Goal: Purchase product/service

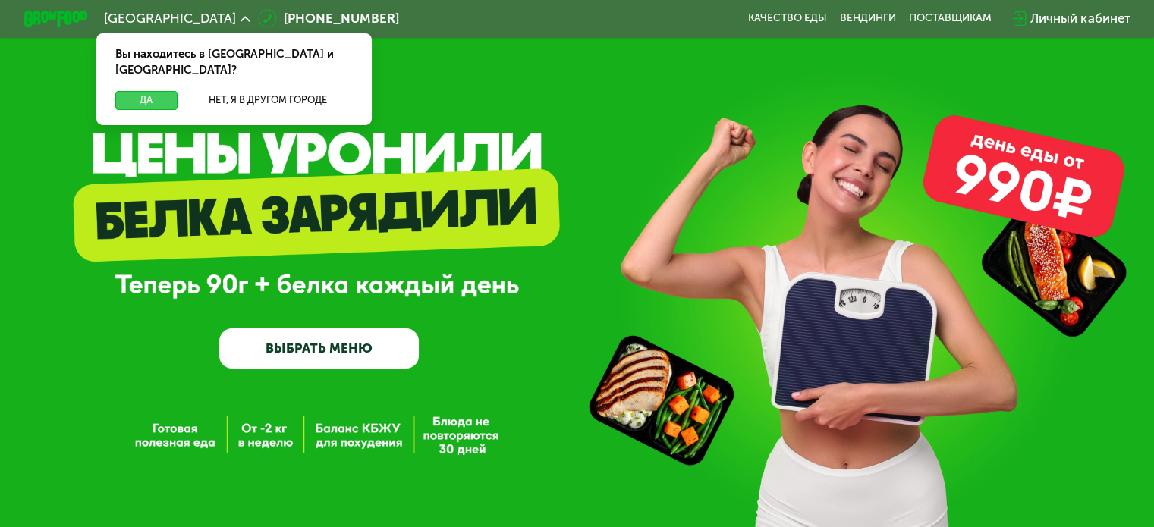
click at [146, 91] on button "Да" at bounding box center [145, 100] width 61 height 19
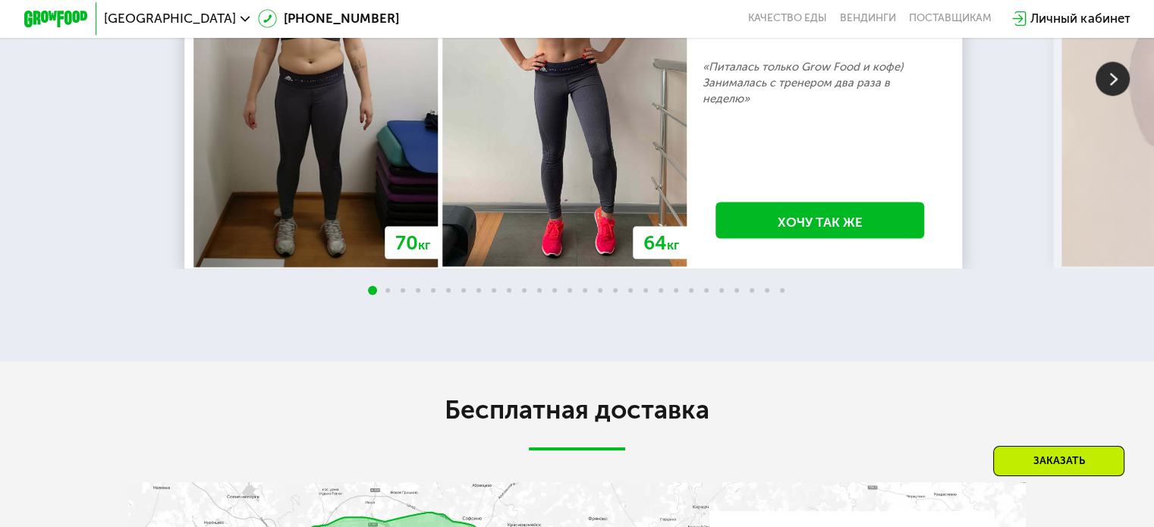
scroll to position [2782, 0]
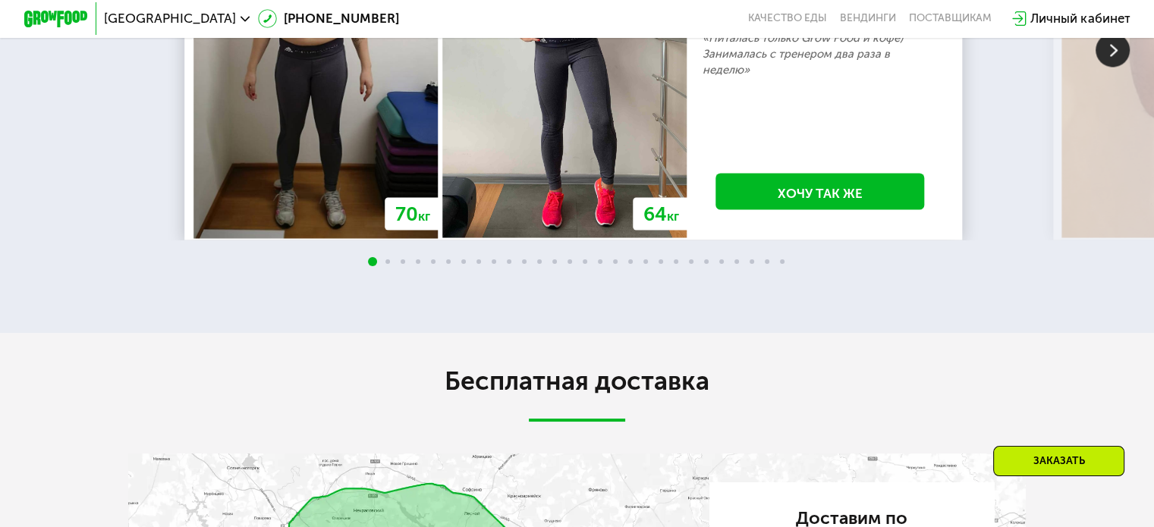
click at [1108, 67] on img at bounding box center [1113, 50] width 34 height 34
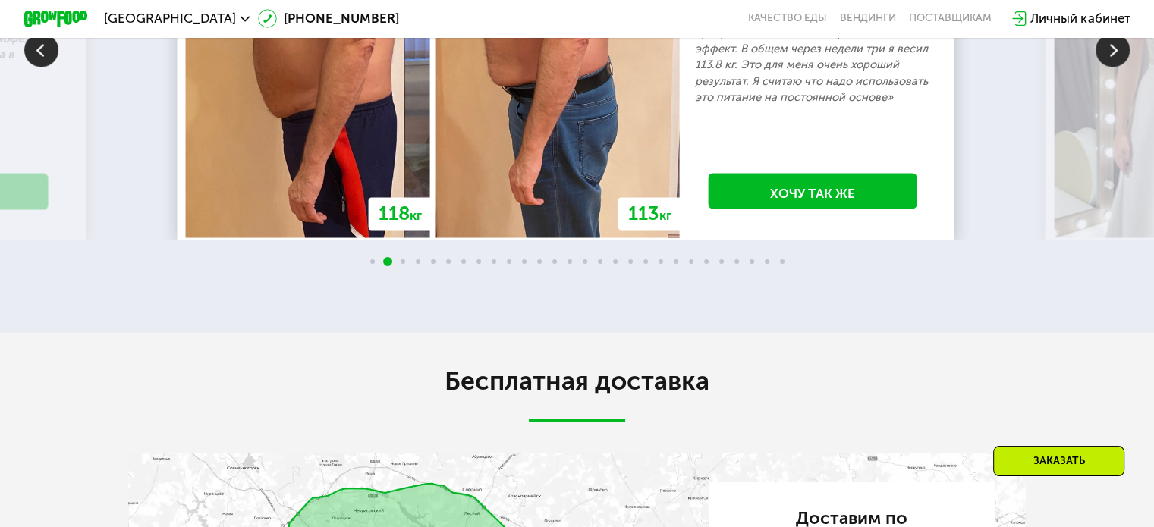
click at [1108, 67] on img at bounding box center [1113, 50] width 34 height 34
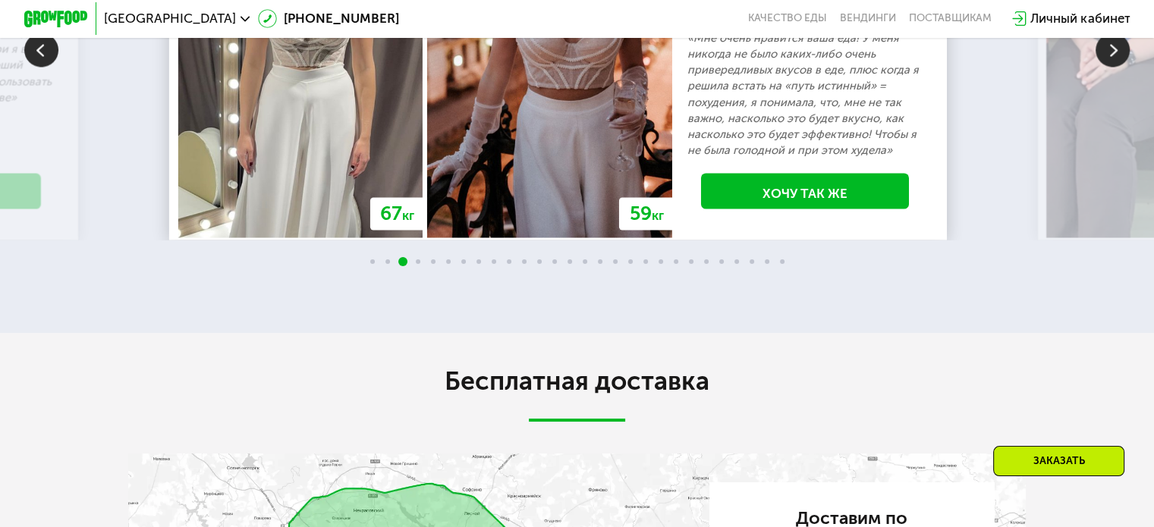
click at [1108, 67] on img at bounding box center [1113, 50] width 34 height 34
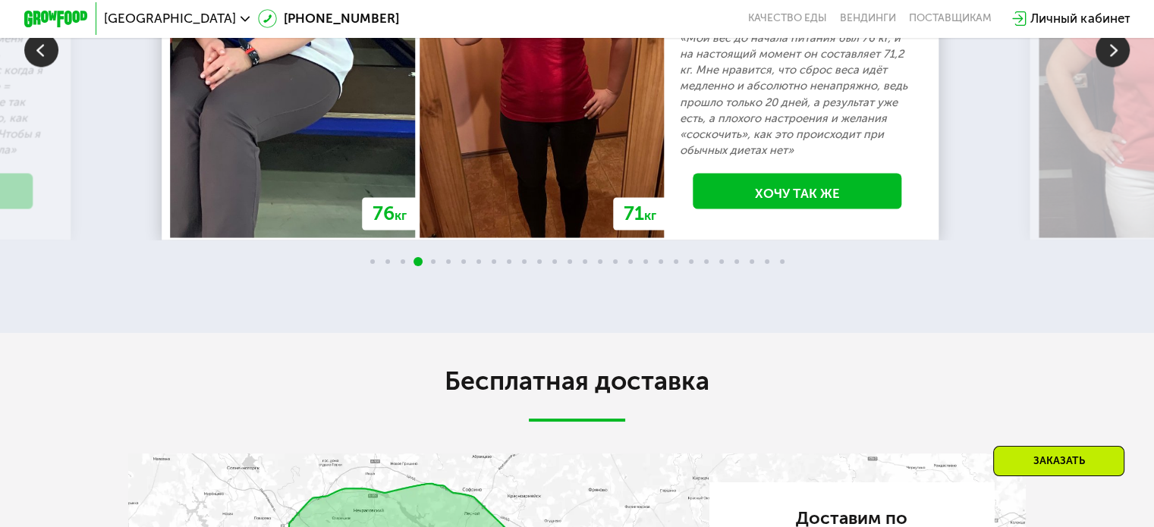
click at [1108, 67] on img at bounding box center [1113, 50] width 34 height 34
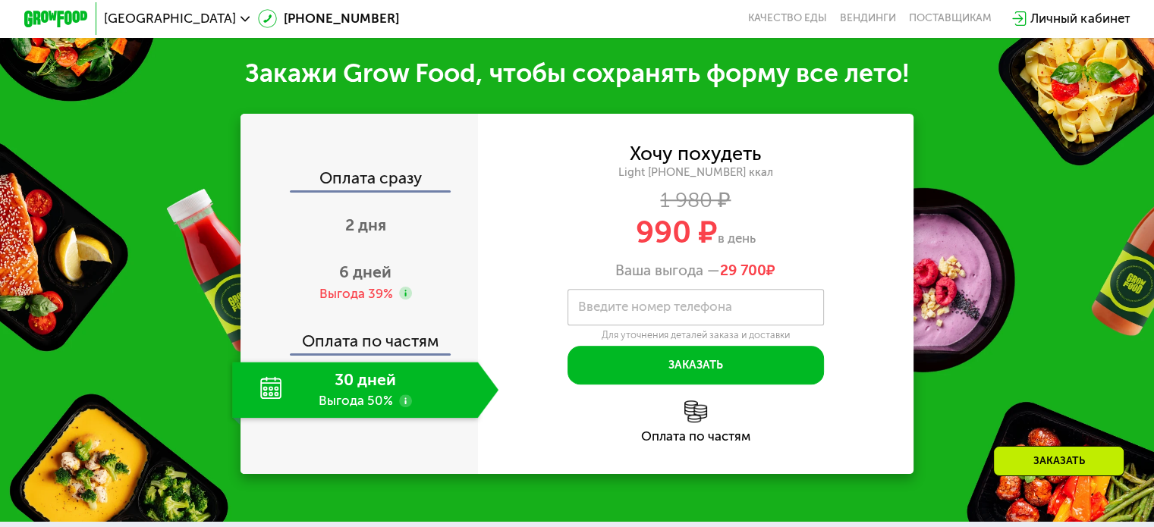
scroll to position [1478, 0]
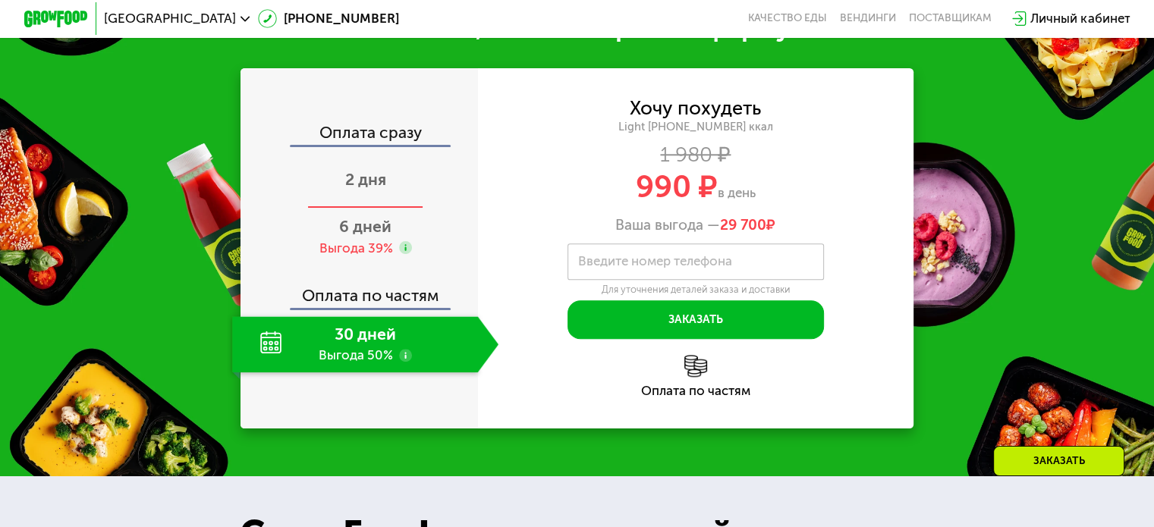
click at [359, 189] on span "2 дня" at bounding box center [365, 179] width 41 height 19
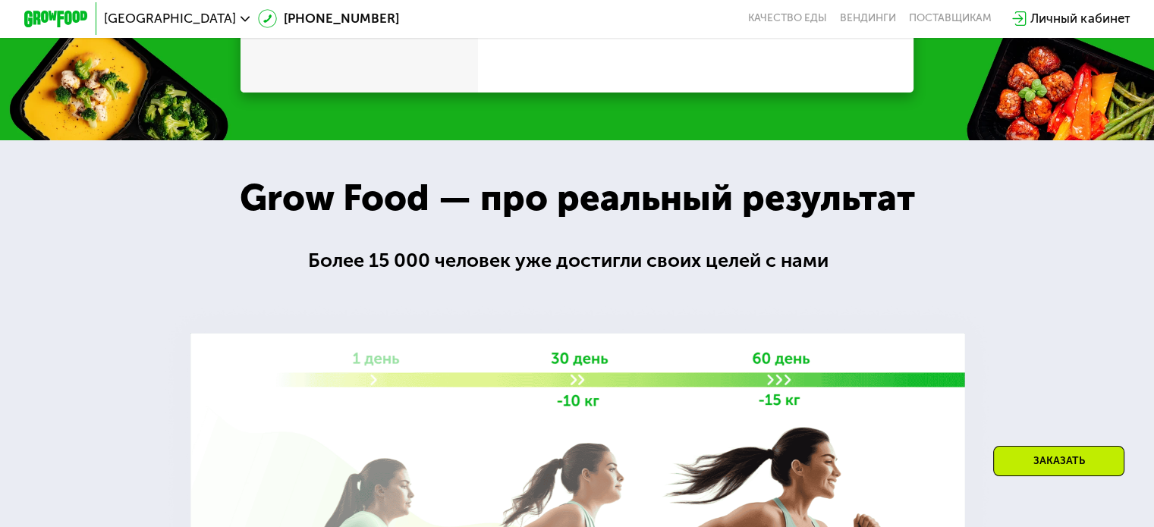
scroll to position [1603, 0]
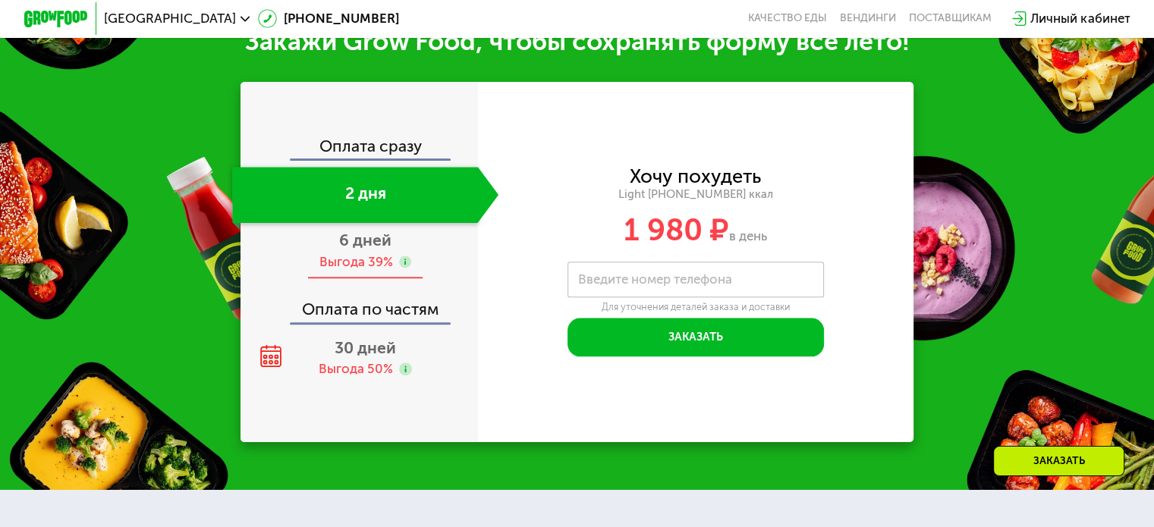
click at [346, 250] on span "6 дней" at bounding box center [365, 240] width 52 height 19
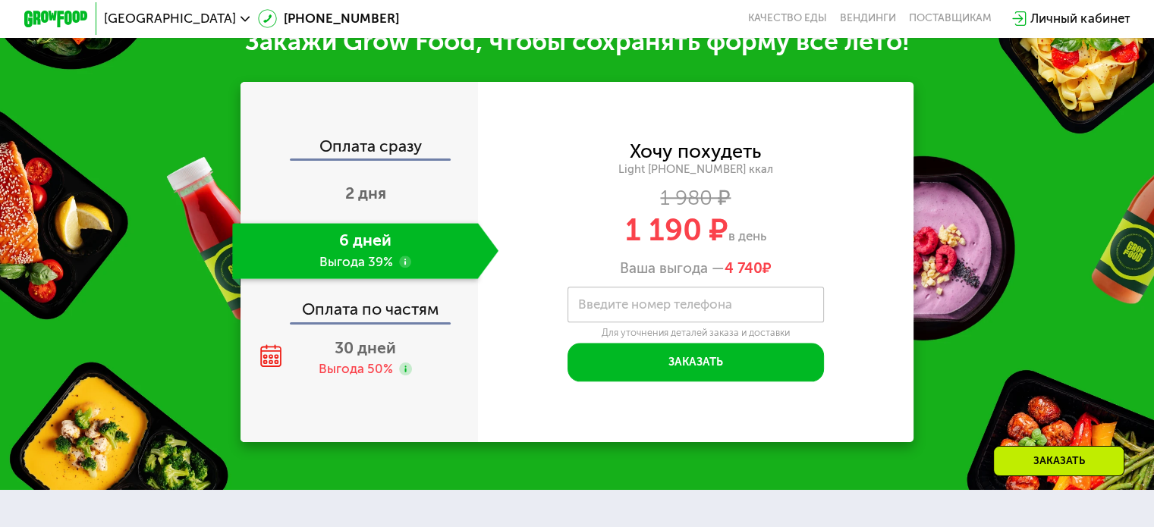
scroll to position [1730, 0]
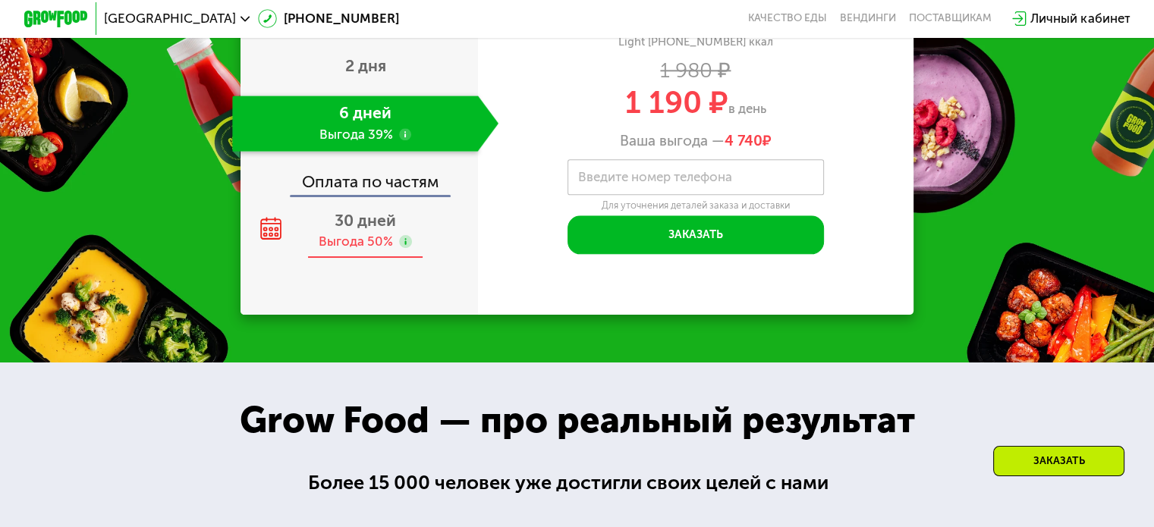
click at [350, 230] on span "30 дней" at bounding box center [365, 220] width 61 height 19
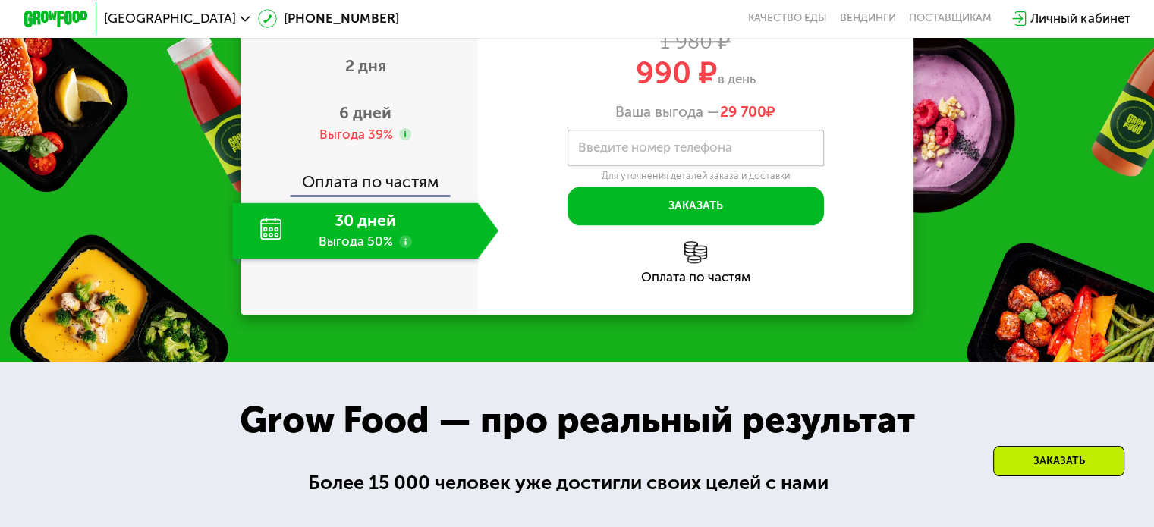
scroll to position [1603, 0]
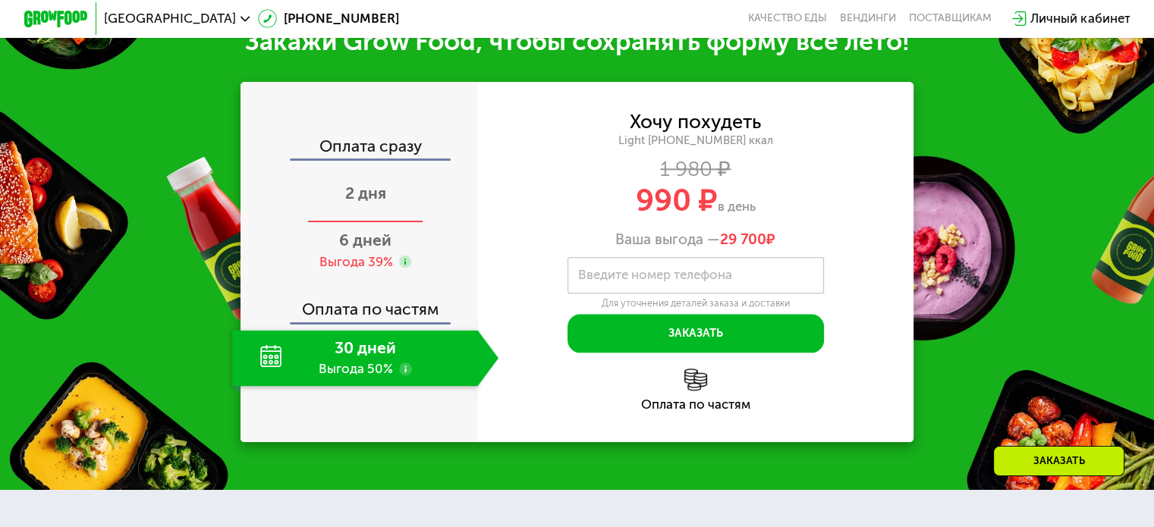
click at [348, 222] on div "2 дня" at bounding box center [365, 195] width 266 height 56
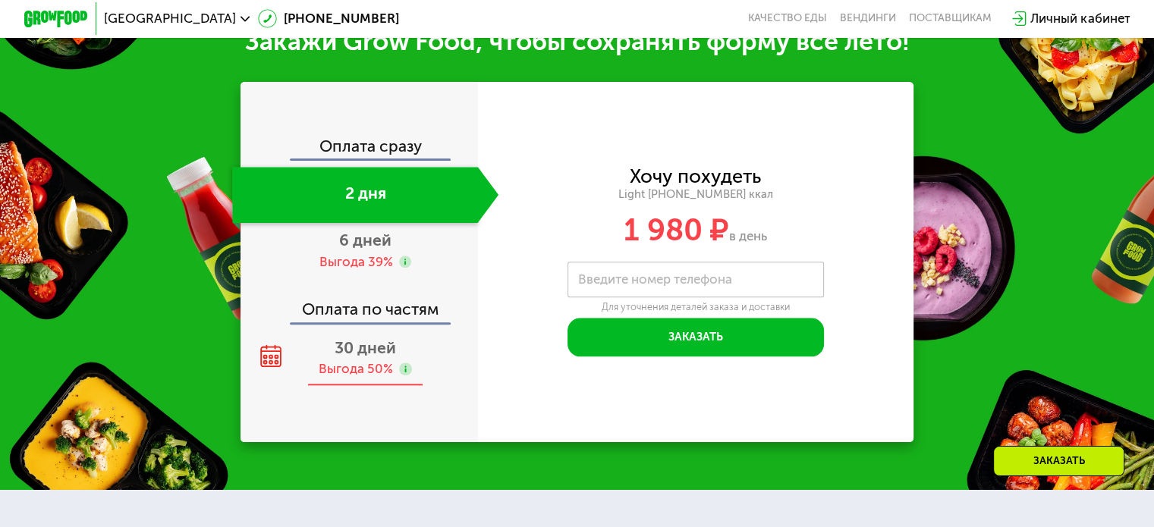
click at [373, 376] on div "30 дней Выгода 50%" at bounding box center [365, 358] width 266 height 56
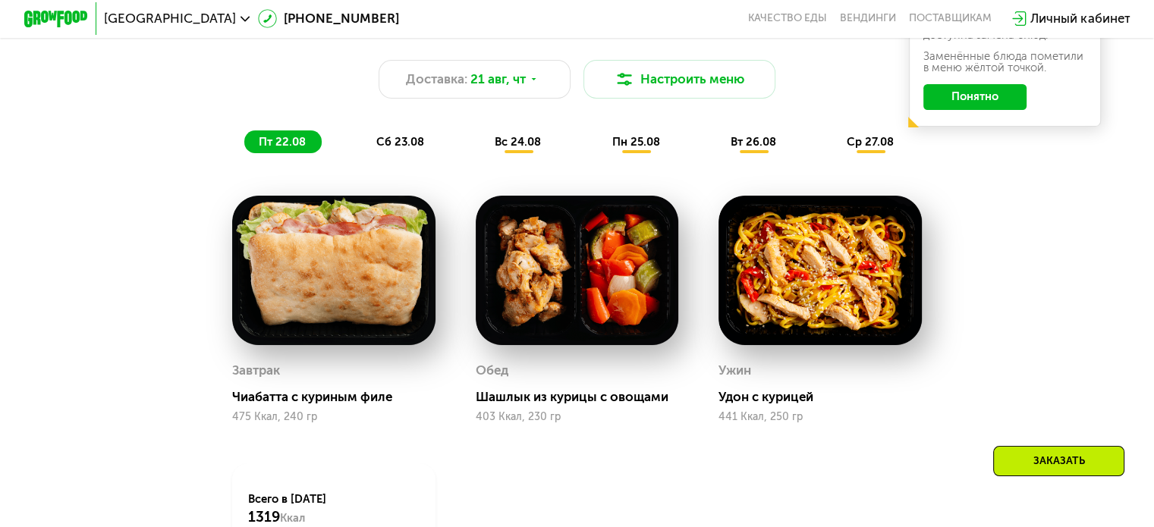
scroll to position [844, 0]
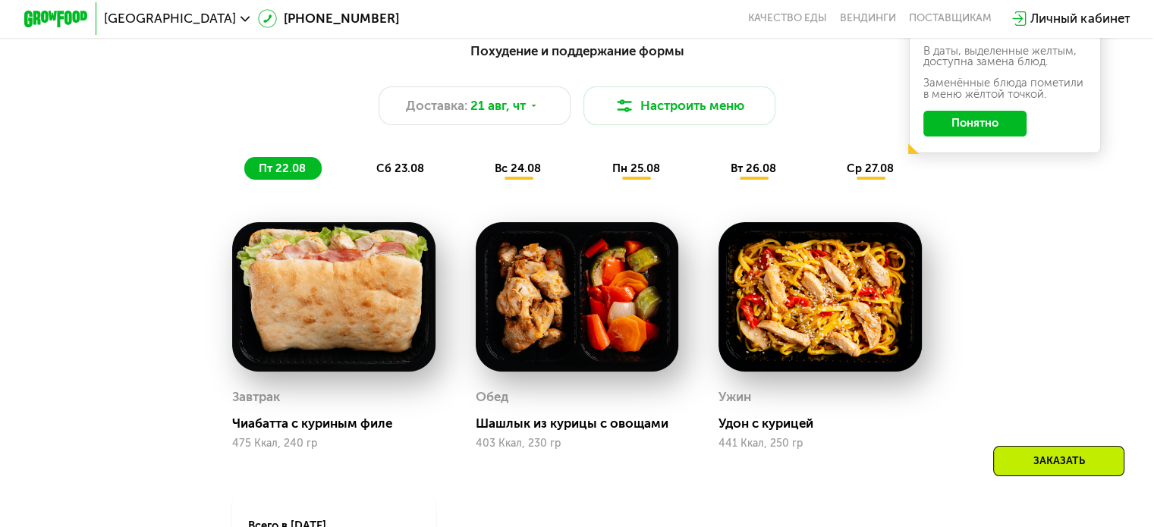
click at [393, 175] on span "сб 23.08" at bounding box center [400, 169] width 48 height 14
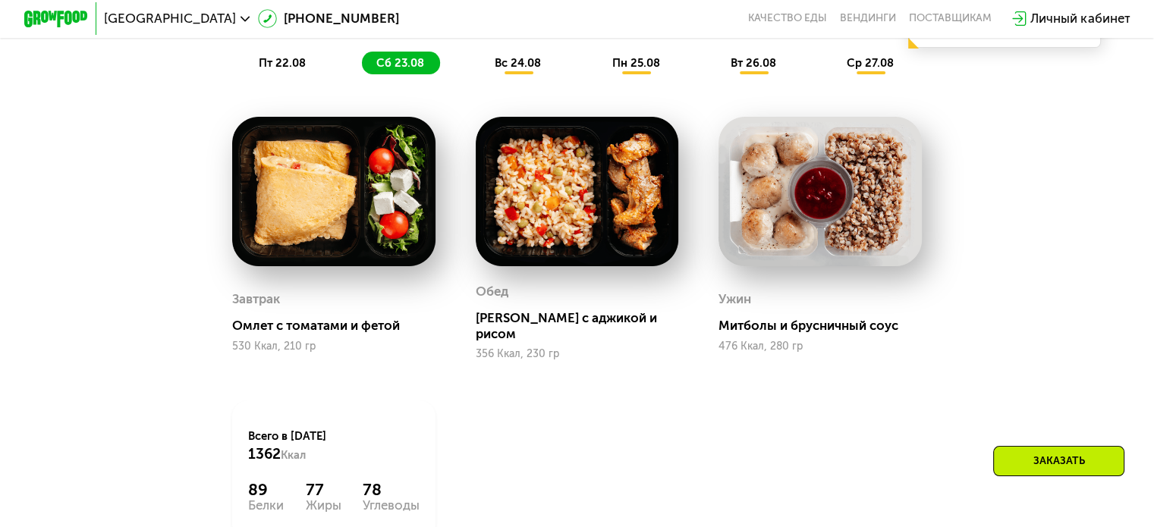
scroll to position [971, 0]
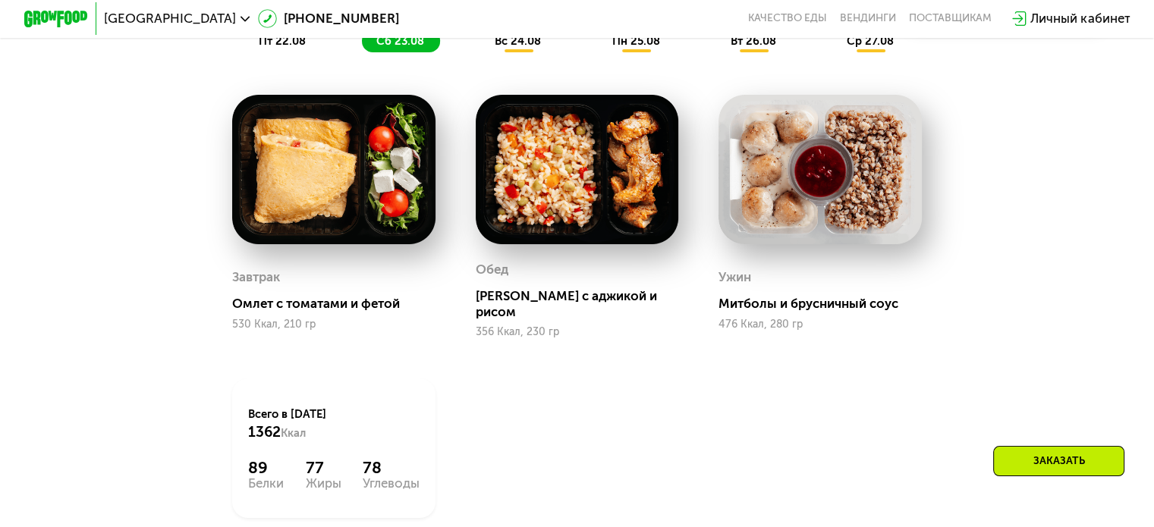
click at [597, 52] on div "вс 24.08" at bounding box center [636, 41] width 78 height 23
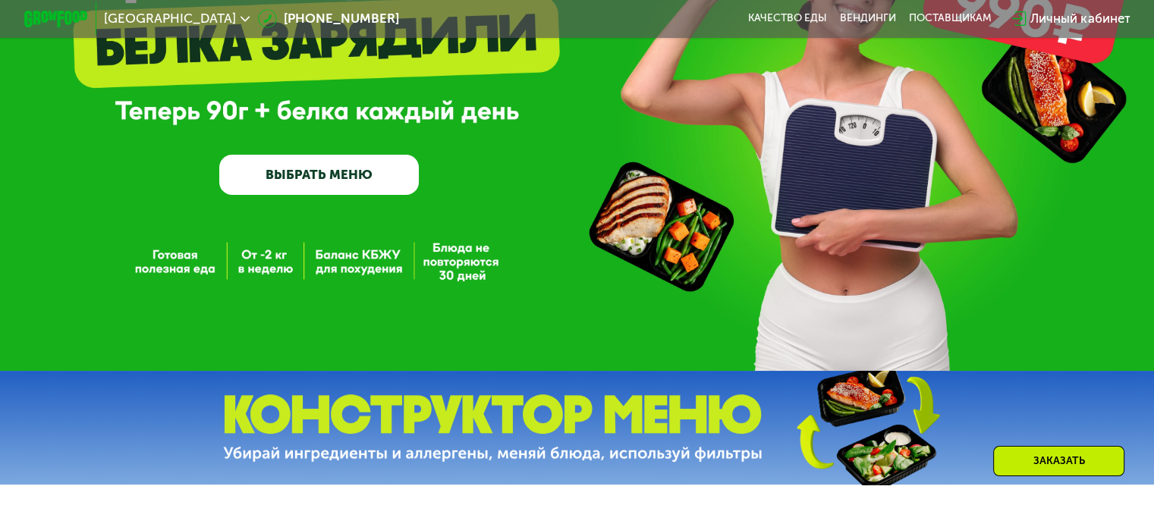
scroll to position [85, 0]
